Goal: Task Accomplishment & Management: Complete application form

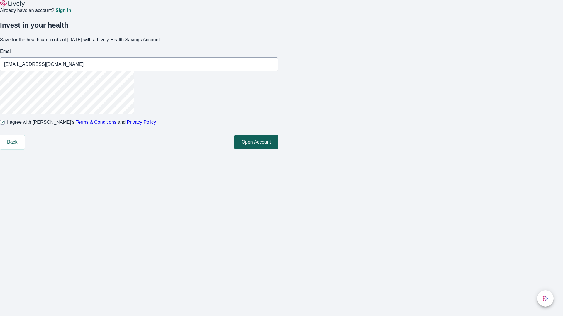
click at [278, 149] on button "Open Account" at bounding box center [256, 142] width 44 height 14
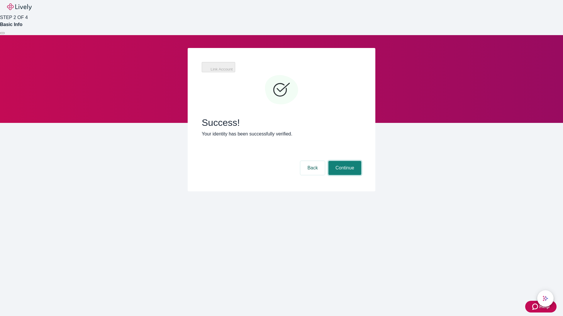
click at [344, 161] on button "Continue" at bounding box center [344, 168] width 33 height 14
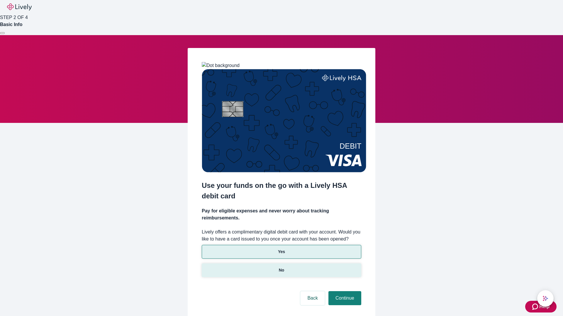
click at [281, 268] on p "No" at bounding box center [282, 271] width 6 height 6
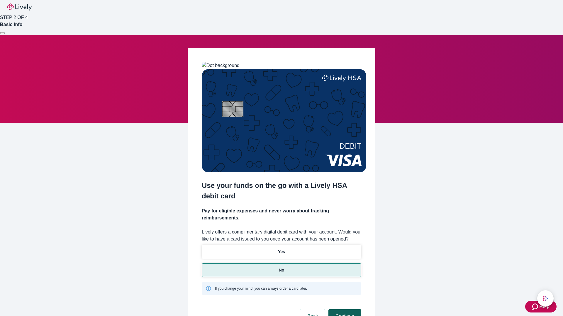
click at [344, 310] on button "Continue" at bounding box center [344, 317] width 33 height 14
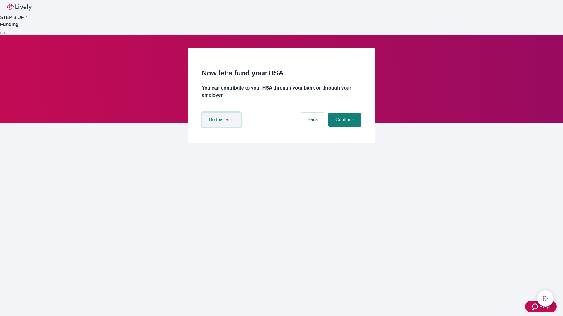
click at [222, 127] on button "Do this later" at bounding box center [221, 120] width 39 height 14
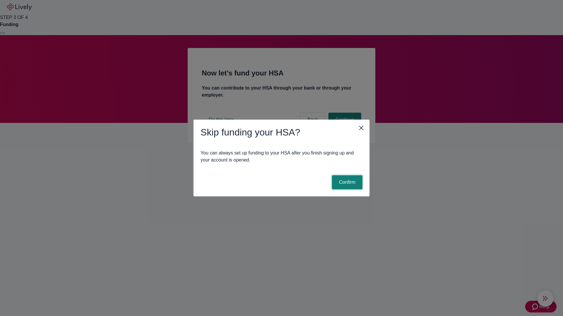
click at [346, 183] on button "Confirm" at bounding box center [347, 183] width 30 height 14
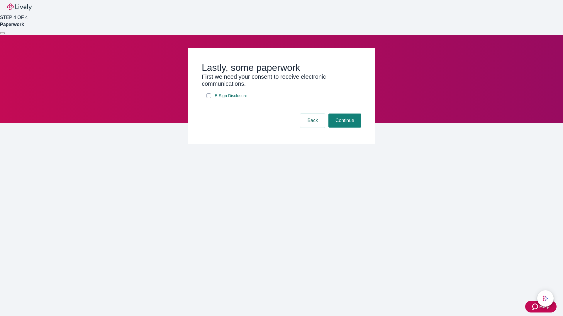
click at [209, 98] on input "E-Sign Disclosure" at bounding box center [208, 95] width 5 height 5
checkbox input "true"
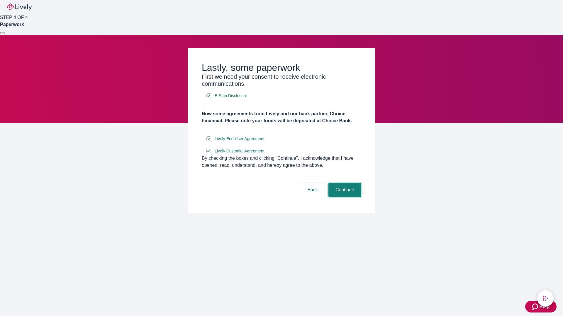
click at [344, 197] on button "Continue" at bounding box center [344, 190] width 33 height 14
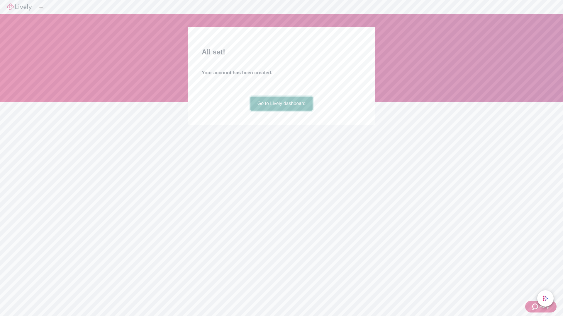
click at [281, 111] on link "Go to Lively dashboard" at bounding box center [281, 104] width 62 height 14
